Goal: Information Seeking & Learning: Learn about a topic

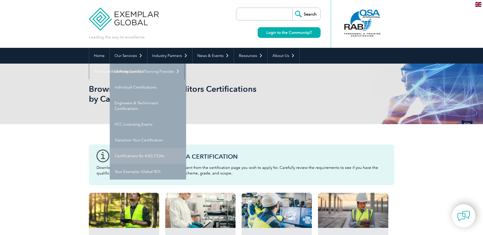
click at [144, 155] on link "Certifications for ASQ CQAs" at bounding box center [148, 156] width 76 height 16
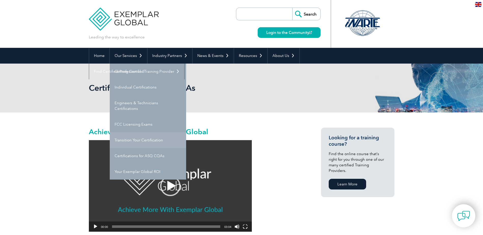
click at [145, 140] on link "Transition Your Certification" at bounding box center [148, 140] width 76 height 16
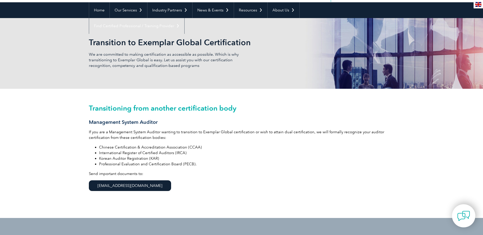
scroll to position [20, 0]
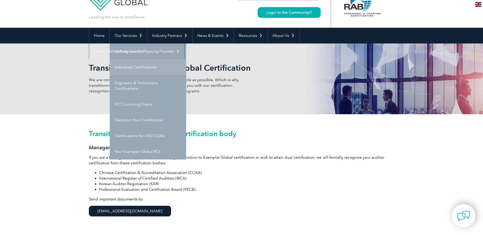
click at [135, 63] on link "Individual Certifications" at bounding box center [148, 67] width 76 height 16
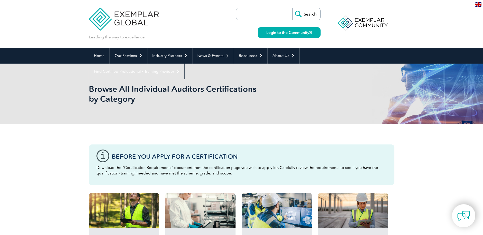
click at [127, 26] on img at bounding box center [124, 15] width 70 height 31
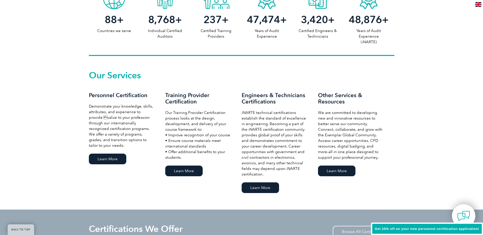
scroll to position [296, 0]
click at [117, 154] on link "Learn More" at bounding box center [107, 159] width 37 height 11
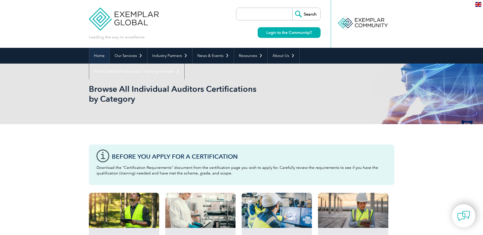
click at [105, 57] on link "Home" at bounding box center [99, 56] width 20 height 16
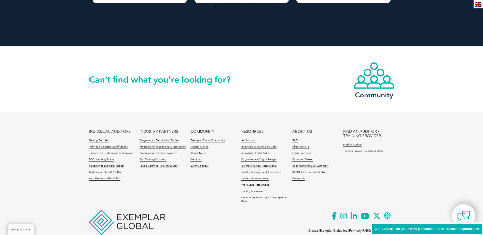
scroll to position [1160, 0]
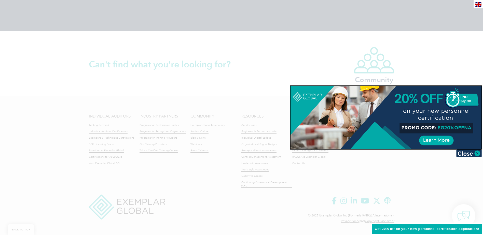
click at [248, 61] on div at bounding box center [241, 117] width 483 height 235
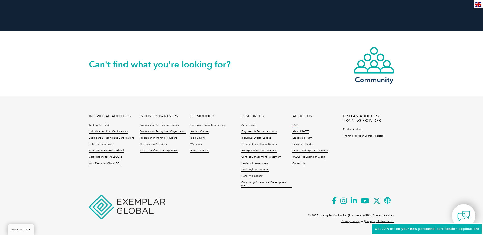
click at [294, 125] on link "FAQ" at bounding box center [294, 126] width 5 height 4
